Goal: Task Accomplishment & Management: Manage account settings

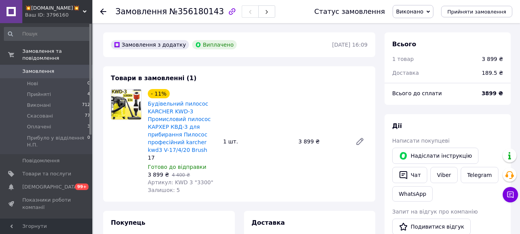
click at [50, 68] on span "Замовлення" at bounding box center [38, 71] width 32 height 7
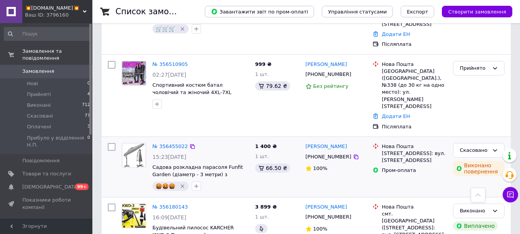
scroll to position [385, 0]
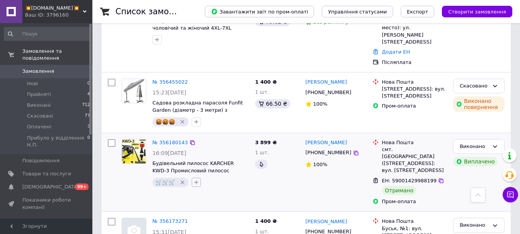
click at [199, 179] on icon "button" at bounding box center [196, 182] width 6 height 6
click at [222, 227] on label "📨💛📨" at bounding box center [213, 230] width 18 height 6
checkbox input "true"
click at [206, 216] on label "+" at bounding box center [202, 219] width 13 height 7
click at [201, 216] on input "+" at bounding box center [198, 218] width 5 height 5
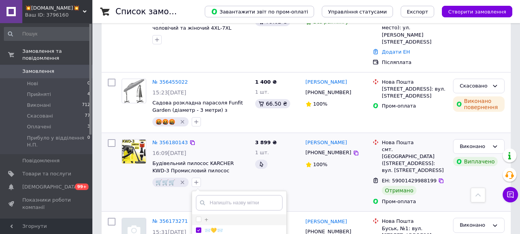
checkbox input "false"
checkbox input "true"
click at [201, 216] on input "+" at bounding box center [198, 218] width 5 height 5
checkbox input "true"
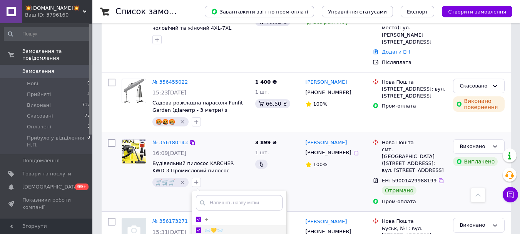
scroll to position [449, 0]
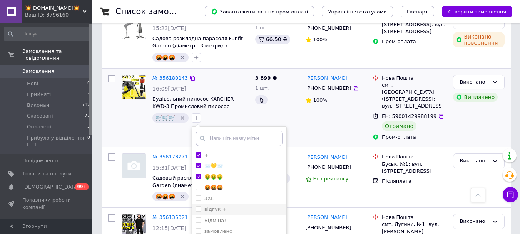
click at [201, 206] on input "відгук +" at bounding box center [198, 208] width 5 height 5
checkbox input "true"
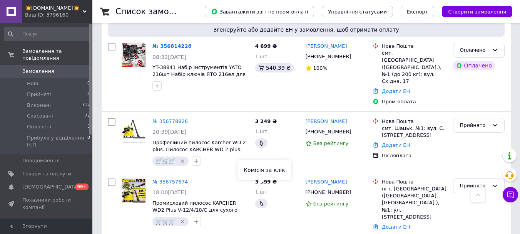
scroll to position [0, 0]
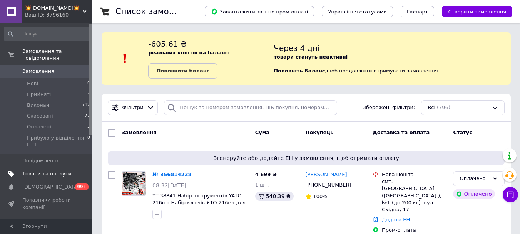
click at [58, 170] on span "Товари та послуги" at bounding box center [46, 173] width 49 height 7
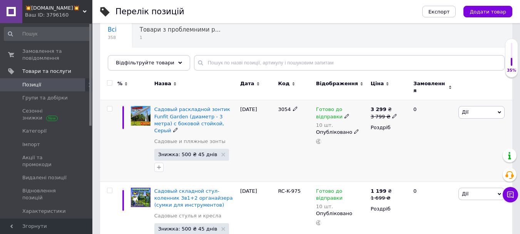
scroll to position [128, 0]
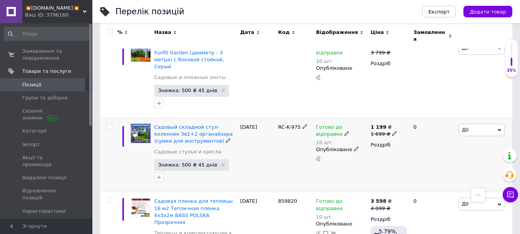
click at [109, 124] on input "checkbox" at bounding box center [109, 126] width 5 height 5
checkbox input "true"
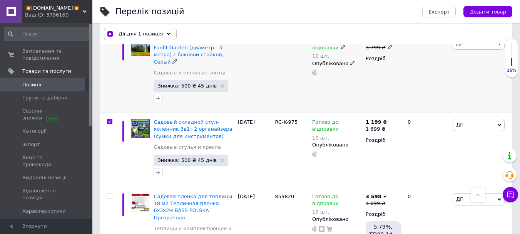
scroll to position [64, 0]
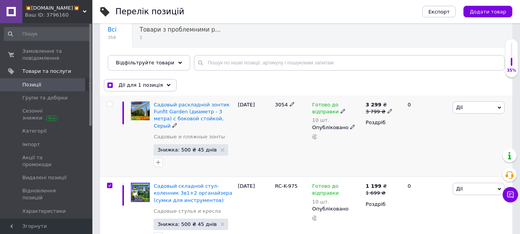
click at [110, 103] on input "checkbox" at bounding box center [109, 104] width 5 height 5
checkbox input "true"
click at [136, 83] on span "Дії для 2 позиції" at bounding box center [140, 85] width 43 height 7
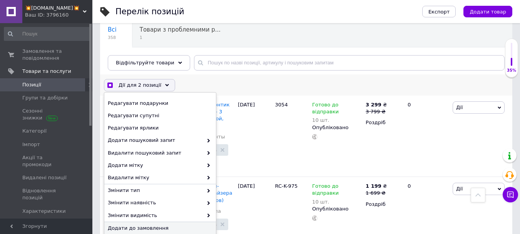
scroll to position [193, 0]
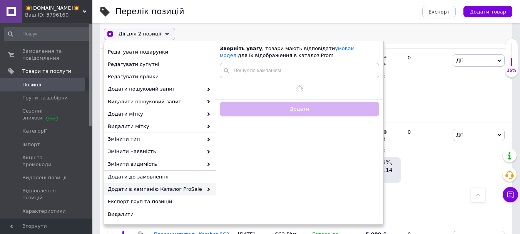
click at [190, 188] on span "Додати в кампанію Каталог ProSale" at bounding box center [155, 189] width 95 height 7
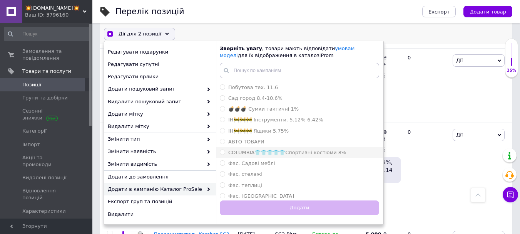
scroll to position [4, 0]
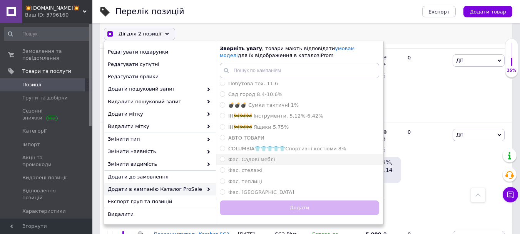
checkbox input "true"
click at [261, 159] on span "Фас. Садові меблі" at bounding box center [251, 159] width 47 height 6
click at [225, 159] on input "Фас. Садові меблі" at bounding box center [222, 158] width 5 height 5
radio input "true"
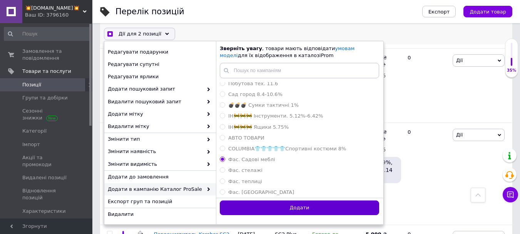
checkbox input "true"
click at [294, 205] on button "Додати" at bounding box center [299, 207] width 159 height 15
radio input "false"
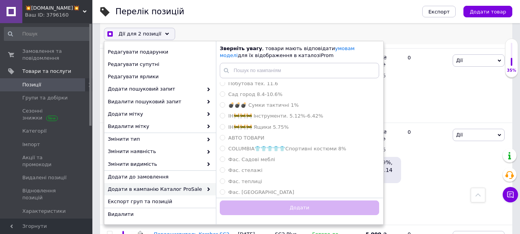
checkbox input "false"
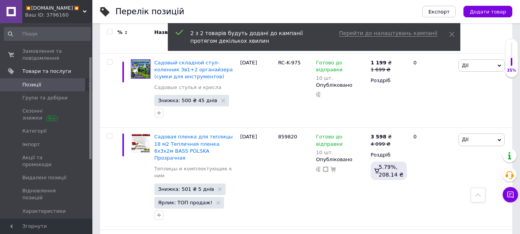
scroll to position [128, 0]
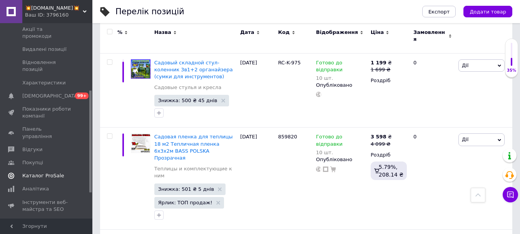
click at [48, 169] on link "Каталог ProSale" at bounding box center [47, 175] width 95 height 13
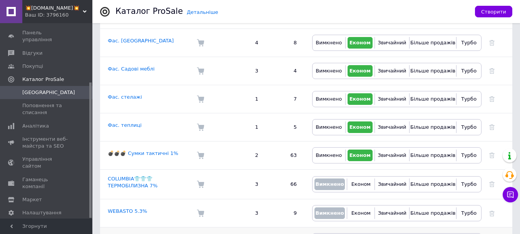
scroll to position [46, 0]
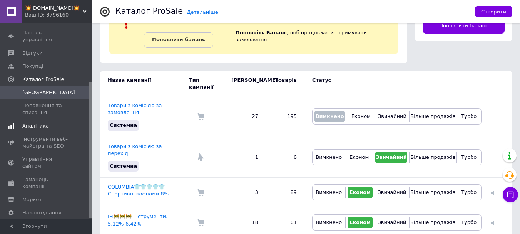
click at [31, 119] on link "Аналітика" at bounding box center [47, 125] width 95 height 13
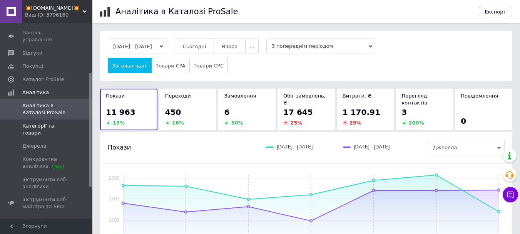
click at [55, 119] on link "Категорії та товари" at bounding box center [47, 129] width 95 height 20
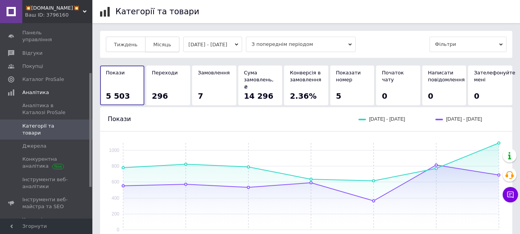
click at [167, 44] on button "Місяць" at bounding box center [162, 44] width 34 height 15
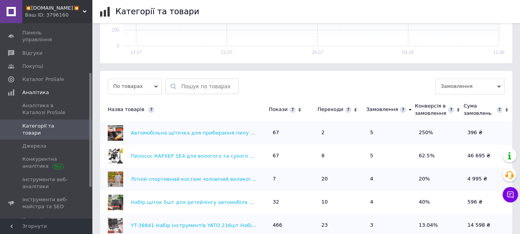
scroll to position [277, 0]
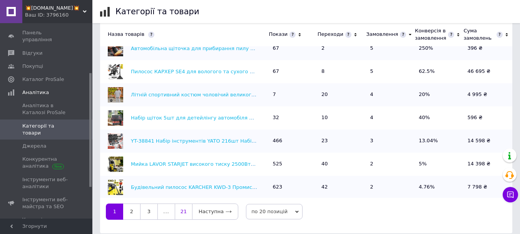
click at [190, 205] on link "21" at bounding box center [183, 211] width 17 height 16
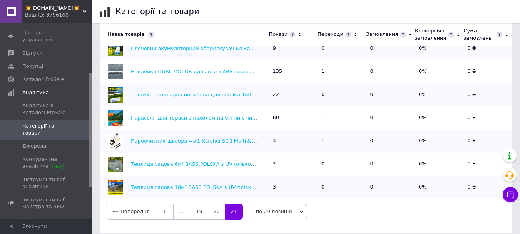
scroll to position [47, 0]
